Goal: Communication & Community: Participate in discussion

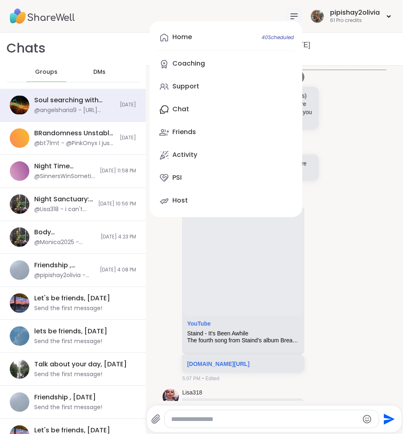
click at [239, 34] on link "Home 40 Scheduled" at bounding box center [226, 38] width 140 height 20
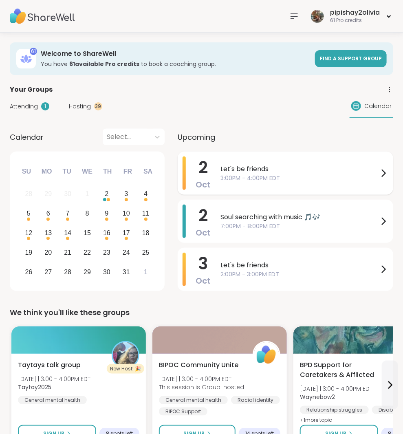
click at [281, 176] on span "3:00PM - 4:00PM EDT" at bounding box center [299, 178] width 158 height 9
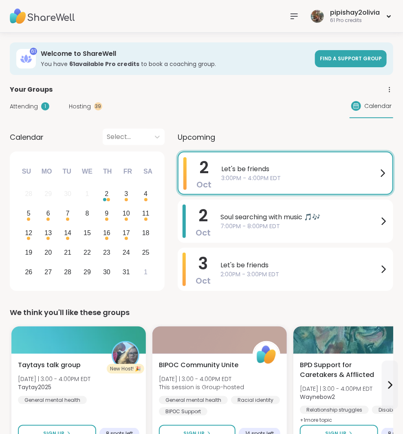
click at [368, 152] on div "[DATE] Let's be friends 3:00PM - 4:00PM EDT" at bounding box center [285, 173] width 215 height 43
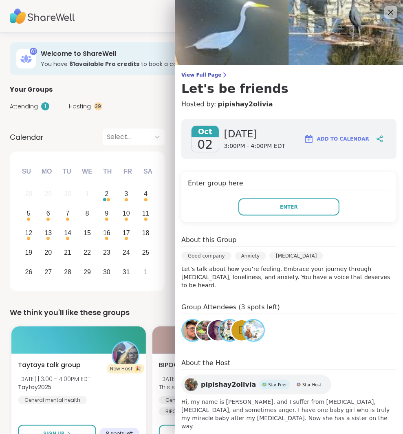
click at [210, 68] on div "View Full Page Let's be friends Hosted by: pipishay2olivia [DATE] [DATE] 3:00PM…" at bounding box center [289, 225] width 228 height 450
click at [211, 72] on span "View Full Page" at bounding box center [288, 75] width 215 height 7
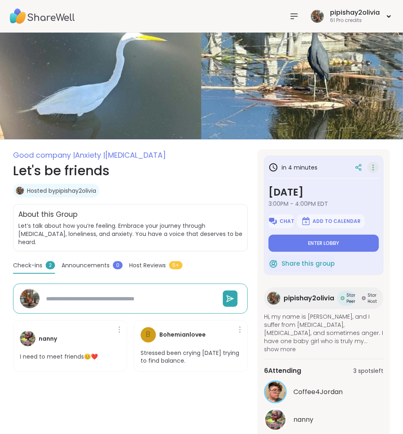
click at [374, 165] on icon at bounding box center [373, 167] width 8 height 11
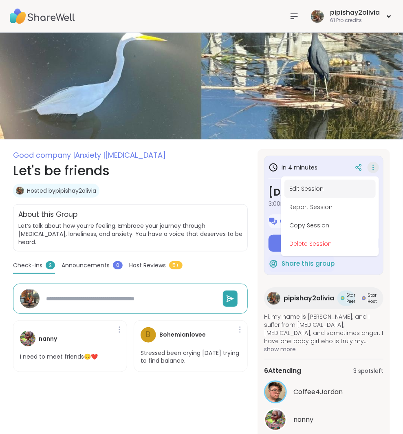
click at [330, 190] on button "Edit Session" at bounding box center [329, 189] width 91 height 18
type textarea "*"
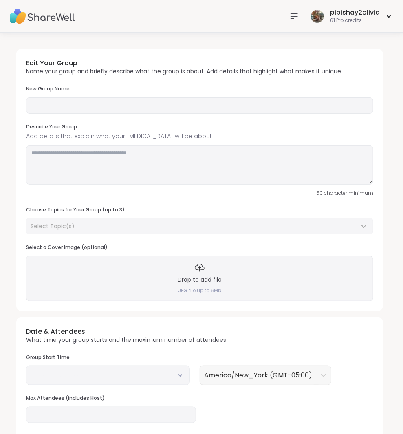
type input "**********"
type textarea "**********"
type input "**"
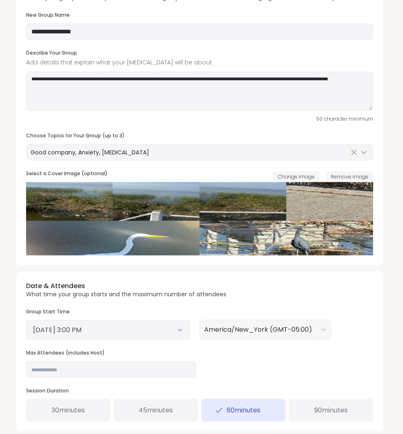
scroll to position [231, 0]
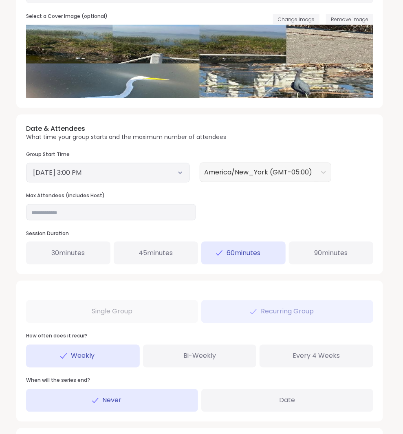
click at [79, 256] on div "30 minutes" at bounding box center [68, 253] width 84 height 23
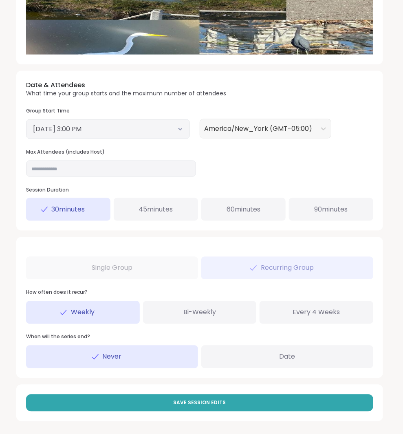
scroll to position [273, 0]
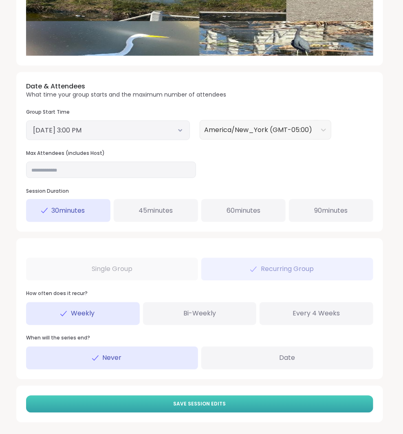
click at [151, 397] on button "Save Session Edits" at bounding box center [199, 403] width 347 height 17
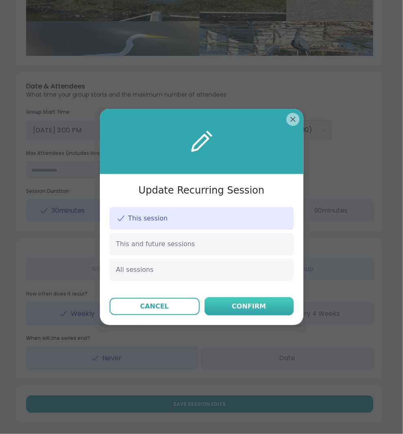
click at [240, 305] on div "Confirm" at bounding box center [249, 306] width 34 height 10
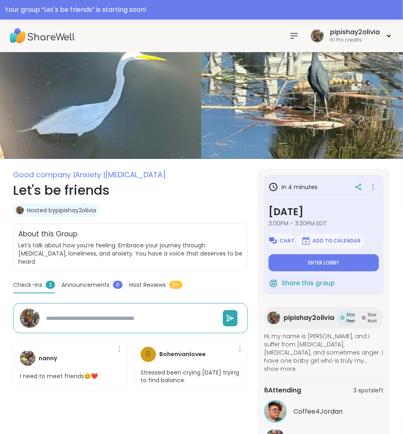
click at [292, 33] on icon at bounding box center [294, 35] width 7 height 5
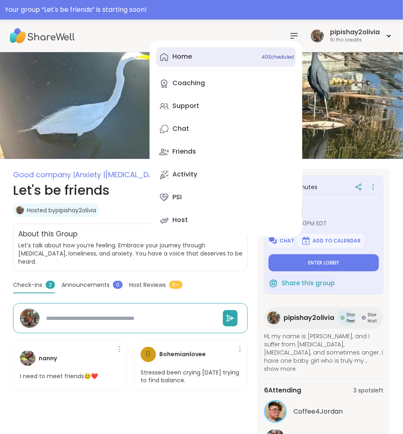
click at [261, 57] on span "40 Scheduled" at bounding box center [277, 57] width 32 height 7
type textarea "*"
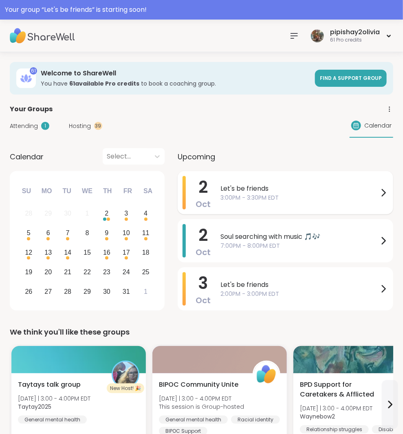
click at [310, 180] on div "Let's be friends 3:00PM - 3:30PM EDT" at bounding box center [304, 192] width 168 height 33
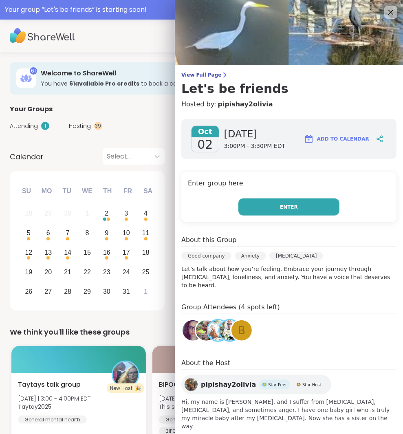
click at [305, 200] on button "Enter" at bounding box center [288, 206] width 101 height 17
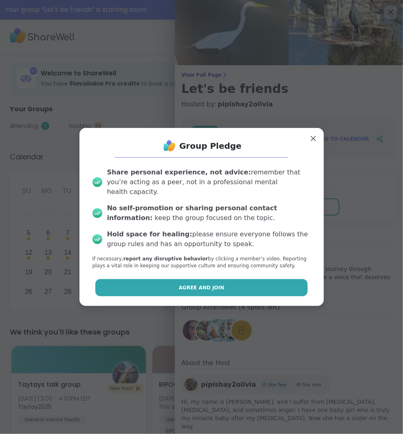
click at [275, 279] on button "Agree and Join" at bounding box center [201, 287] width 212 height 17
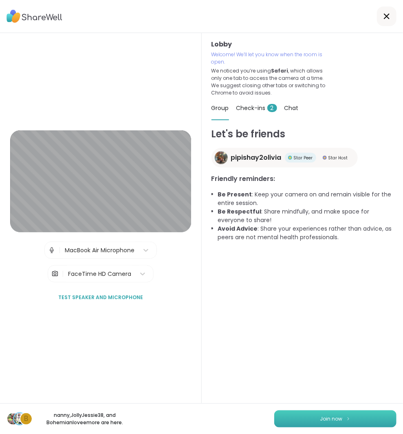
click at [336, 414] on button "Join now" at bounding box center [335, 418] width 122 height 17
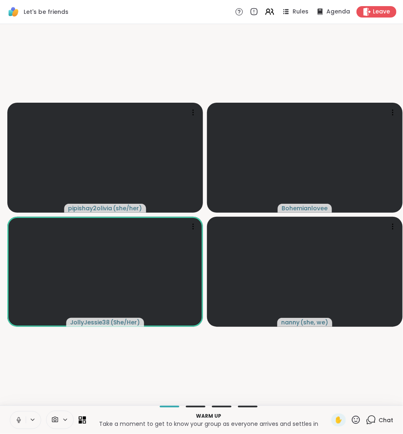
click at [377, 417] on div "Chat" at bounding box center [379, 419] width 27 height 13
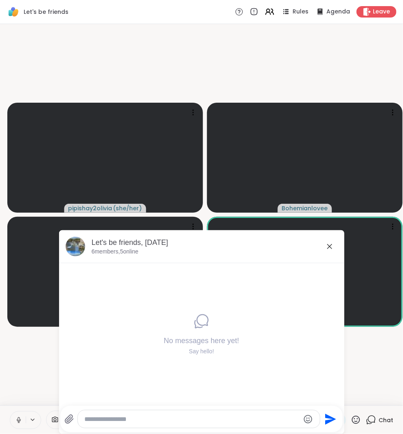
click at [332, 242] on icon at bounding box center [330, 247] width 10 height 10
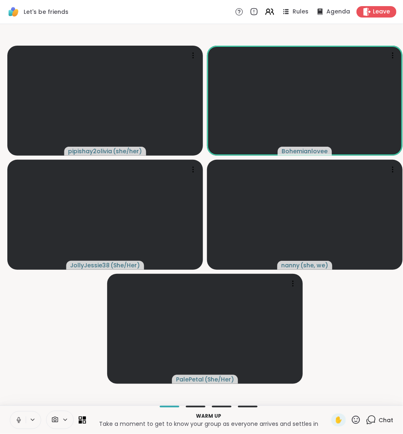
click at [375, 420] on icon at bounding box center [371, 420] width 10 height 10
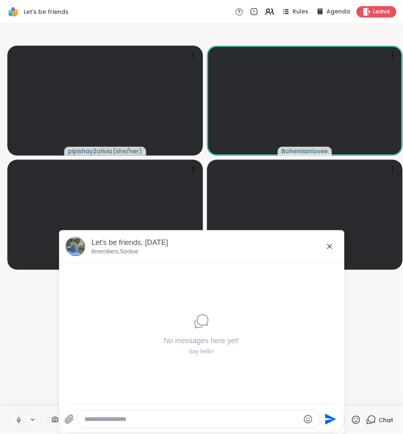
click at [330, 244] on icon at bounding box center [330, 247] width 10 height 10
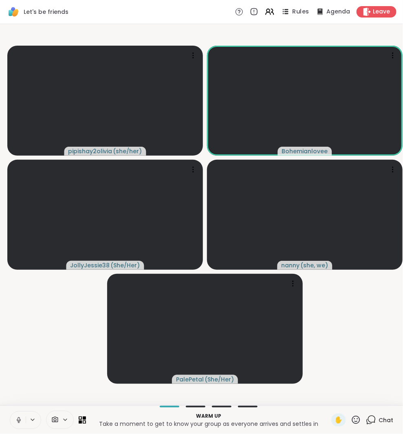
click at [308, 14] on span "Rules" at bounding box center [300, 12] width 17 height 9
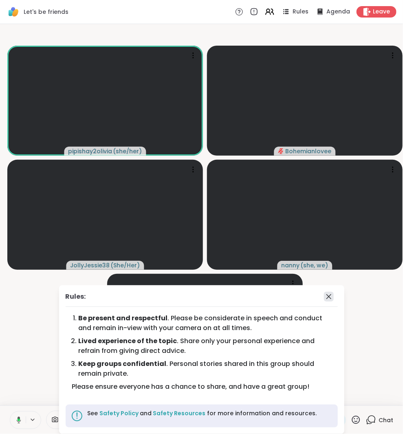
click at [324, 300] on icon at bounding box center [329, 297] width 10 height 10
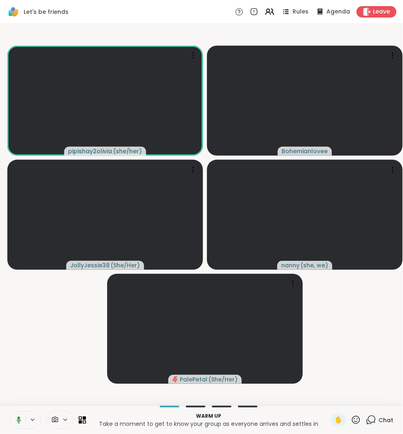
click at [14, 417] on icon at bounding box center [17, 419] width 7 height 7
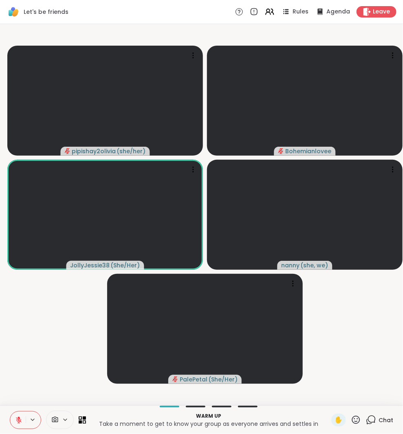
click at [18, 416] on icon at bounding box center [18, 419] width 7 height 7
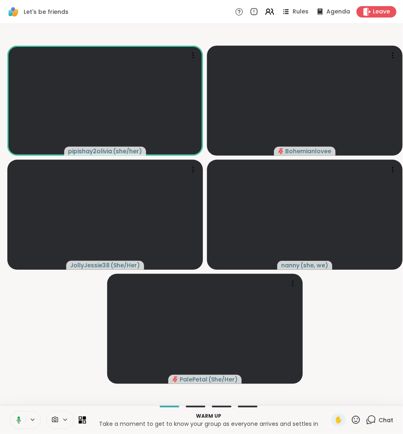
click at [18, 416] on icon at bounding box center [17, 419] width 7 height 7
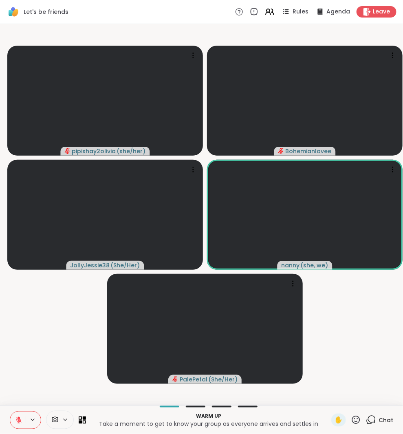
click at [20, 415] on button at bounding box center [17, 419] width 15 height 17
click at [389, 340] on video-player-container "pipishay2olivia ( she/her ) Bohemianlovee JollyJessie38 ( She/Her ) nanny ( she…" at bounding box center [201, 214] width 393 height 375
click at [380, 413] on div "Warm up Take a moment to get to know your group as everyone arrives and settles…" at bounding box center [201, 419] width 403 height 29
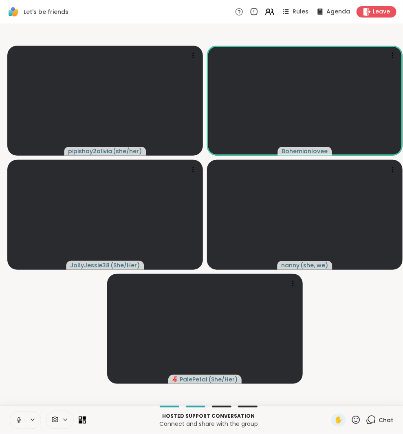
click at [20, 418] on icon at bounding box center [18, 419] width 7 height 7
click at [379, 7] on div "Leave" at bounding box center [377, 12] width 42 height 12
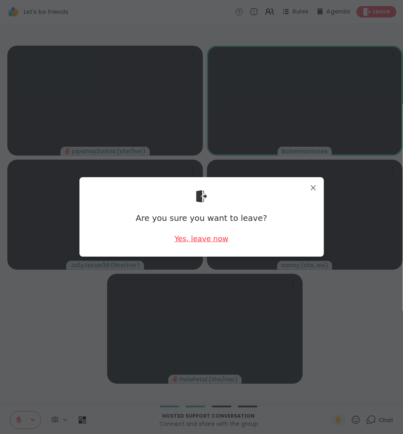
click at [214, 241] on div "Yes, leave now" at bounding box center [201, 238] width 54 height 10
